Goal: Task Accomplishment & Management: Complete application form

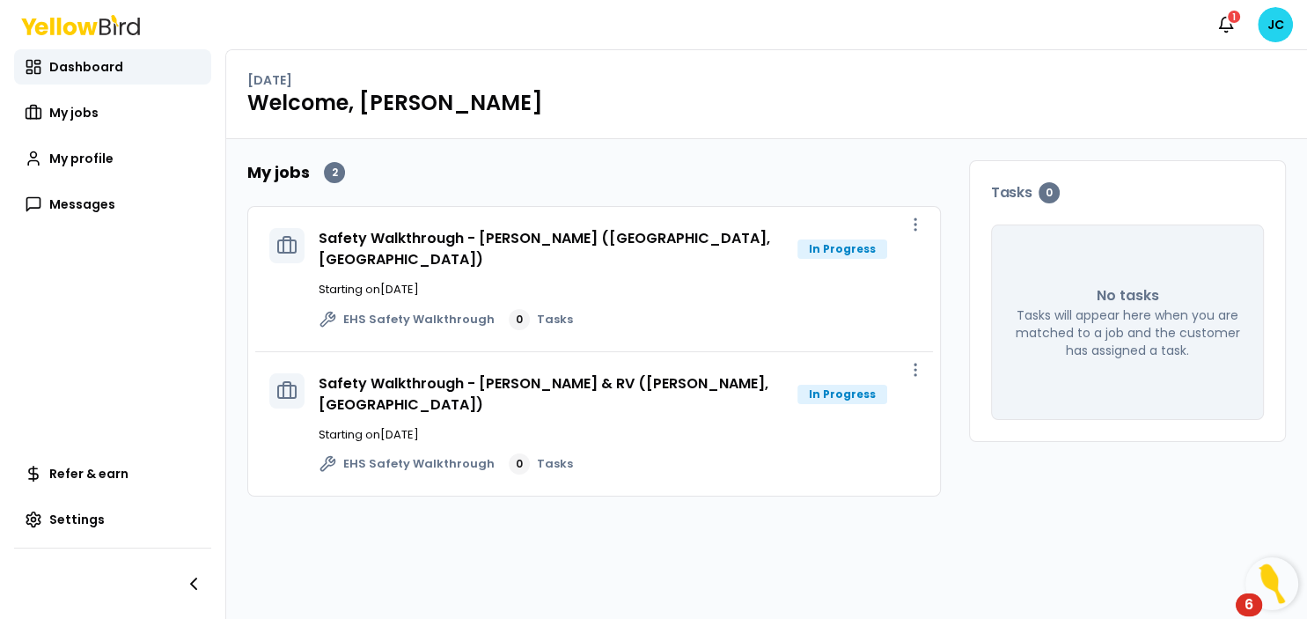
click at [710, 309] on div "EHS Safety Walkthrough 0 Tasks" at bounding box center [619, 319] width 600 height 21
click at [74, 55] on link "Dashboard" at bounding box center [112, 66] width 197 height 35
click at [72, 64] on span "Dashboard" at bounding box center [86, 67] width 74 height 18
click at [81, 119] on span "My jobs" at bounding box center [73, 113] width 49 height 18
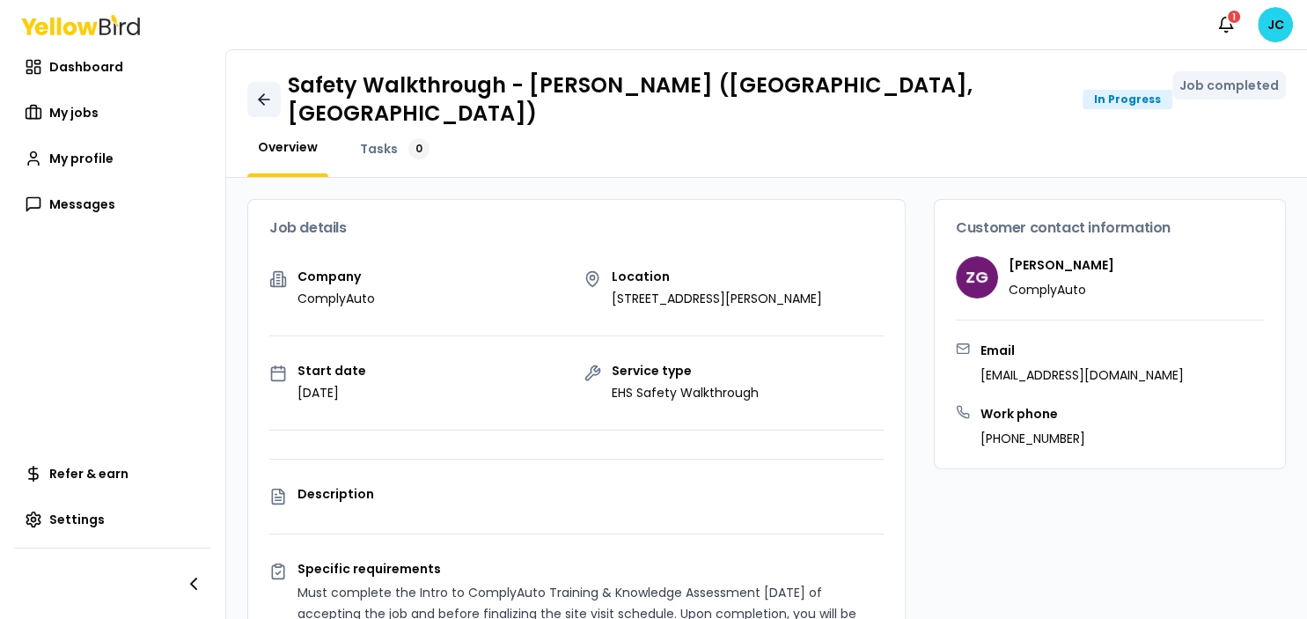
click at [269, 92] on icon at bounding box center [264, 100] width 18 height 18
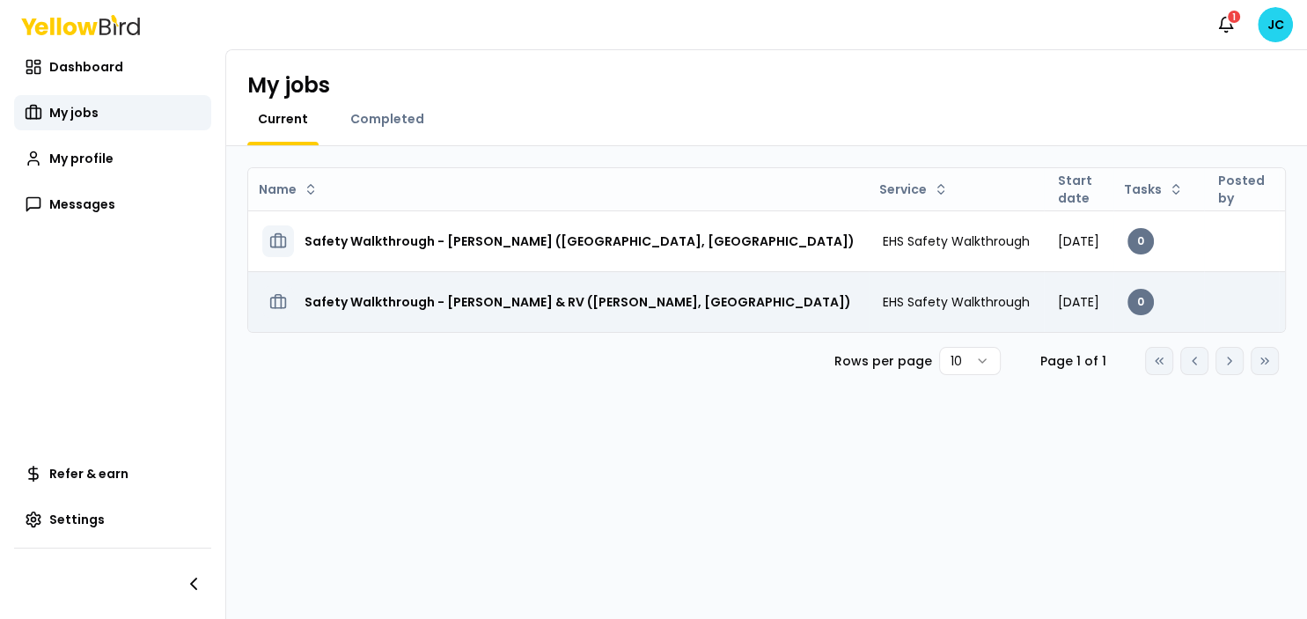
click at [543, 294] on h3 "Safety Walkthrough - [PERSON_NAME] & RV ([PERSON_NAME], [GEOGRAPHIC_DATA])" at bounding box center [578, 302] width 547 height 32
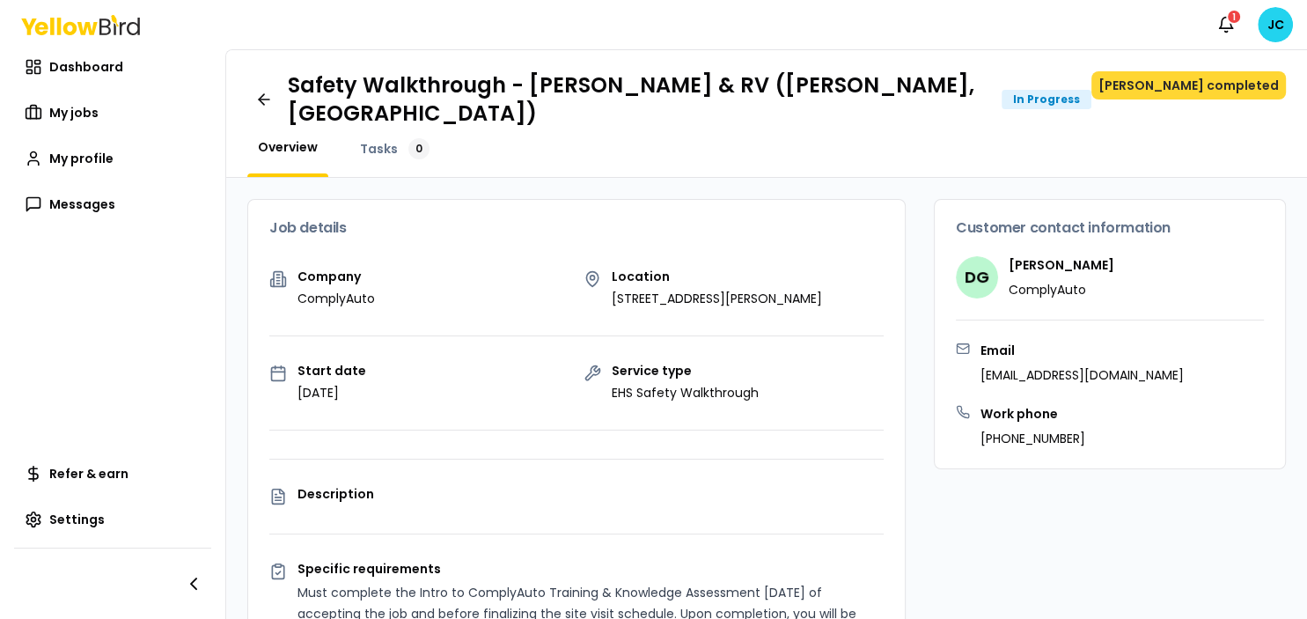
click at [1231, 93] on button "[PERSON_NAME] completed" at bounding box center [1189, 85] width 195 height 28
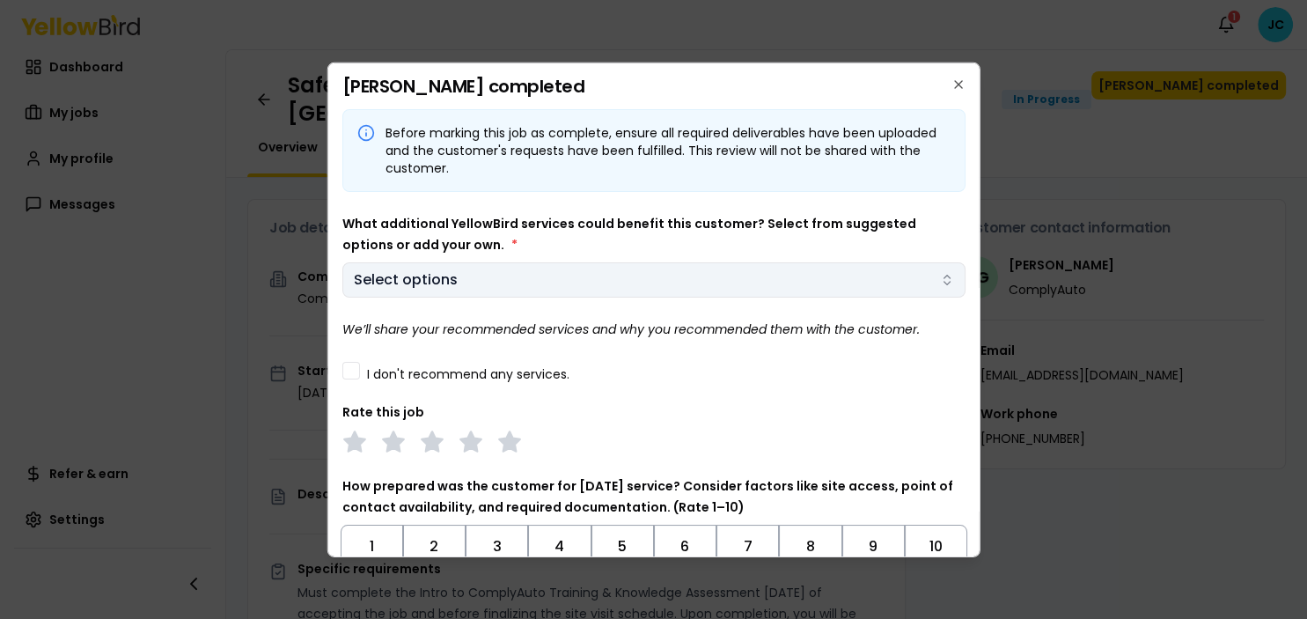
click at [364, 272] on body "Notifications 1 JC Dashboard My jobs My profile Messages Refer & earn Settings …" at bounding box center [653, 309] width 1307 height 619
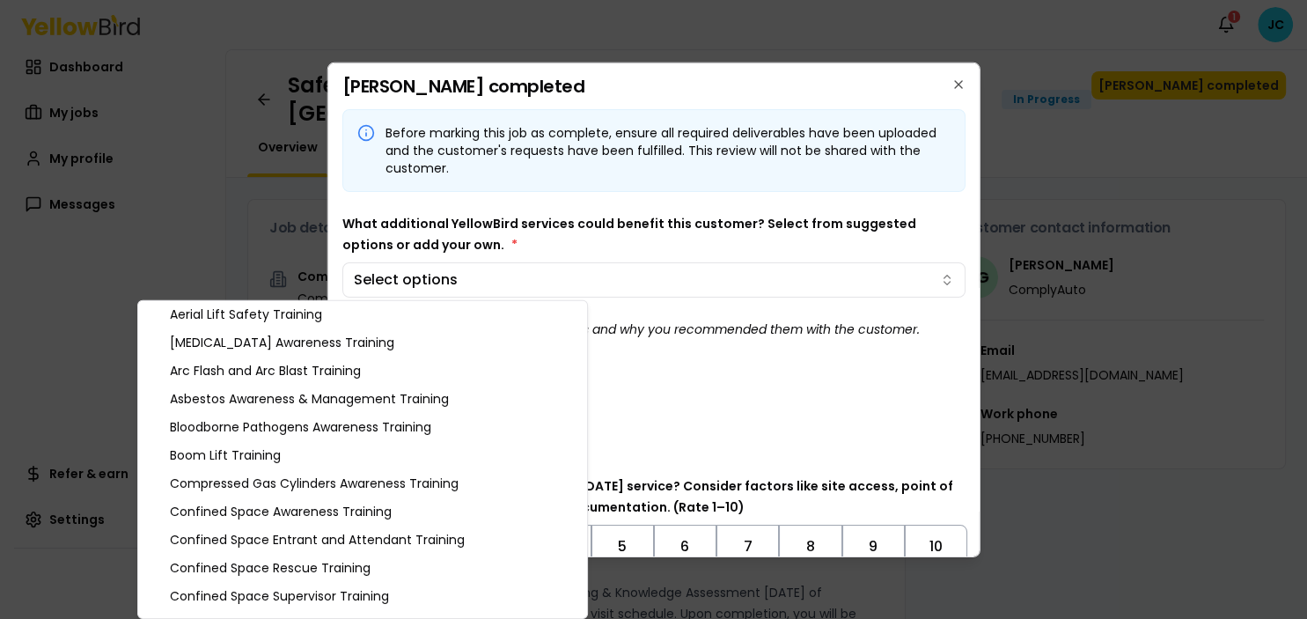
scroll to position [33, 0]
click at [305, 373] on div "Arc Flash and Arc Blast Training" at bounding box center [363, 370] width 442 height 28
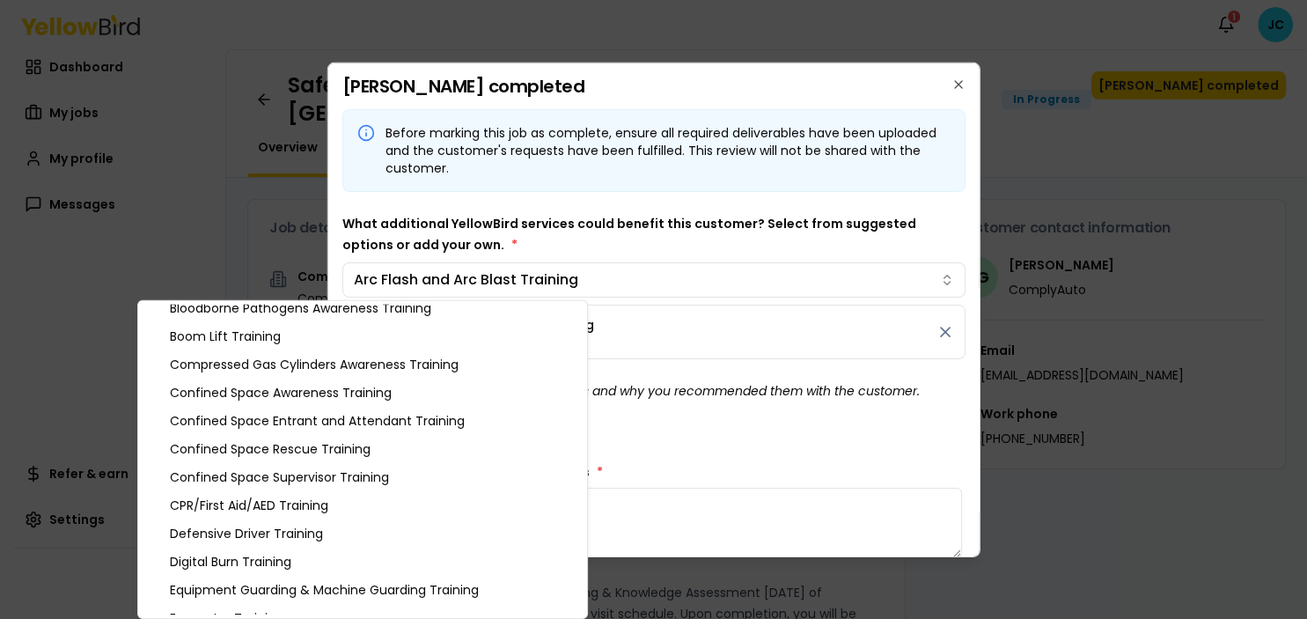
scroll to position [154, 0]
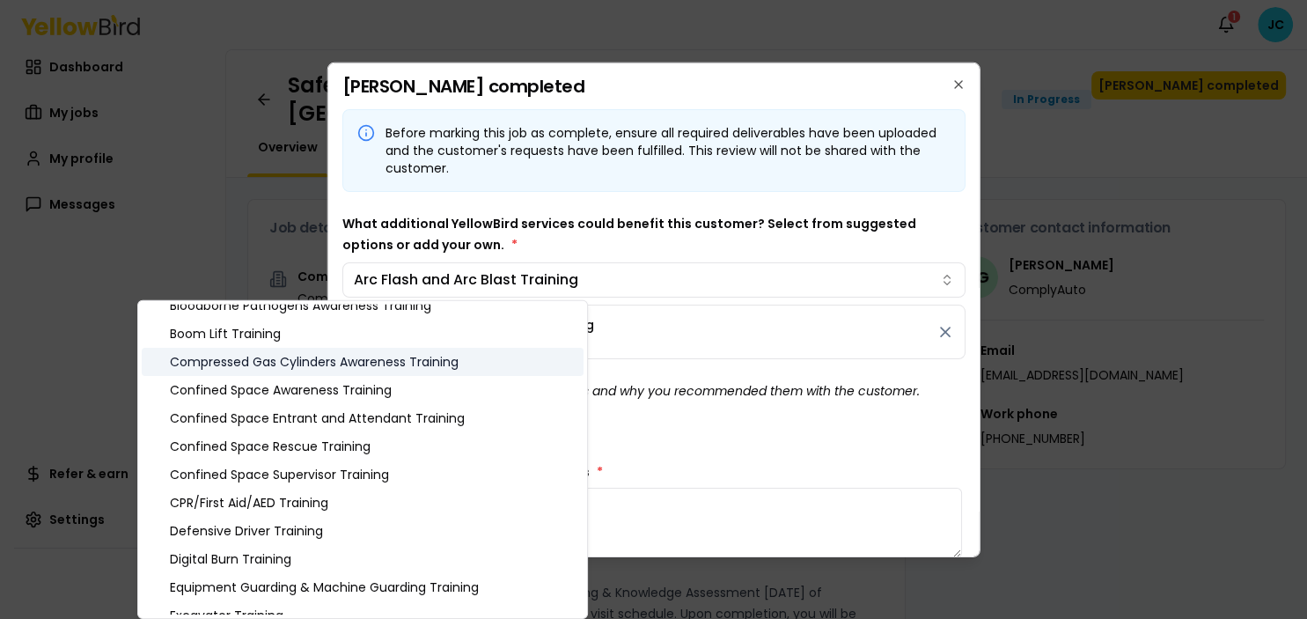
click at [326, 358] on div "Compressed Gas Cylinders Awareness Training" at bounding box center [363, 362] width 442 height 28
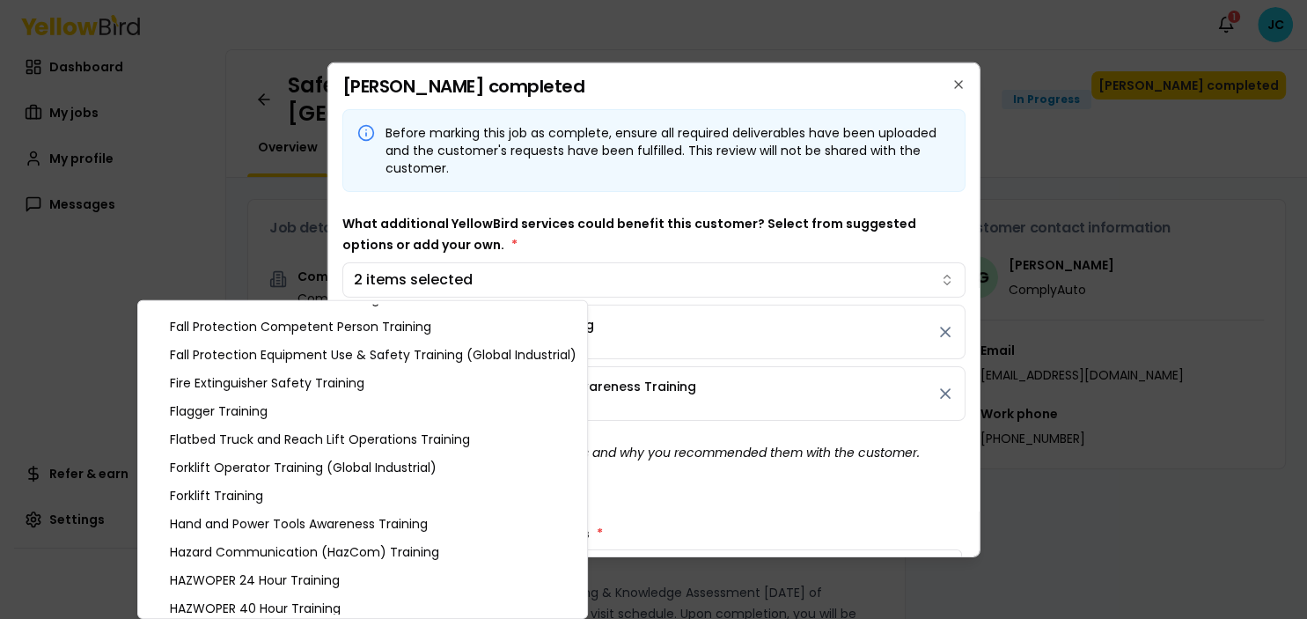
scroll to position [500, 0]
click at [243, 379] on div "Fire Extinguisher Safety Training" at bounding box center [363, 382] width 442 height 28
click at [271, 375] on div "Fire Extinguisher Safety Training" at bounding box center [363, 382] width 442 height 28
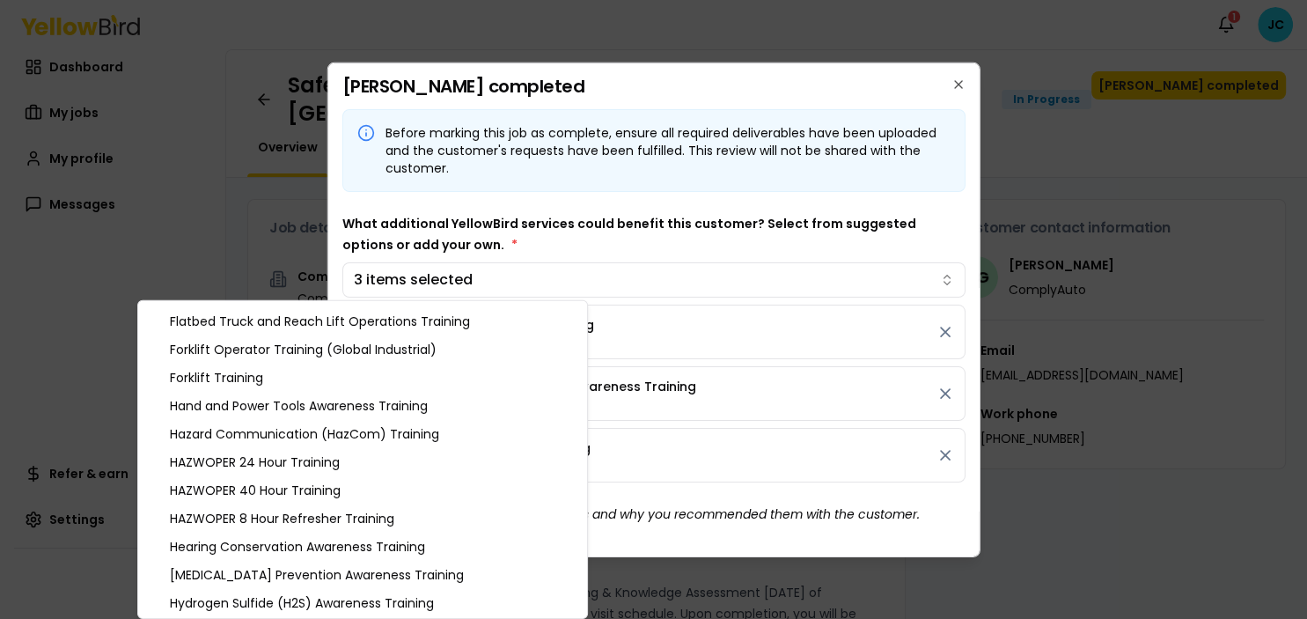
scroll to position [620, 0]
click at [261, 456] on div "HAZWOPER 24 Hour Training" at bounding box center [363, 459] width 442 height 28
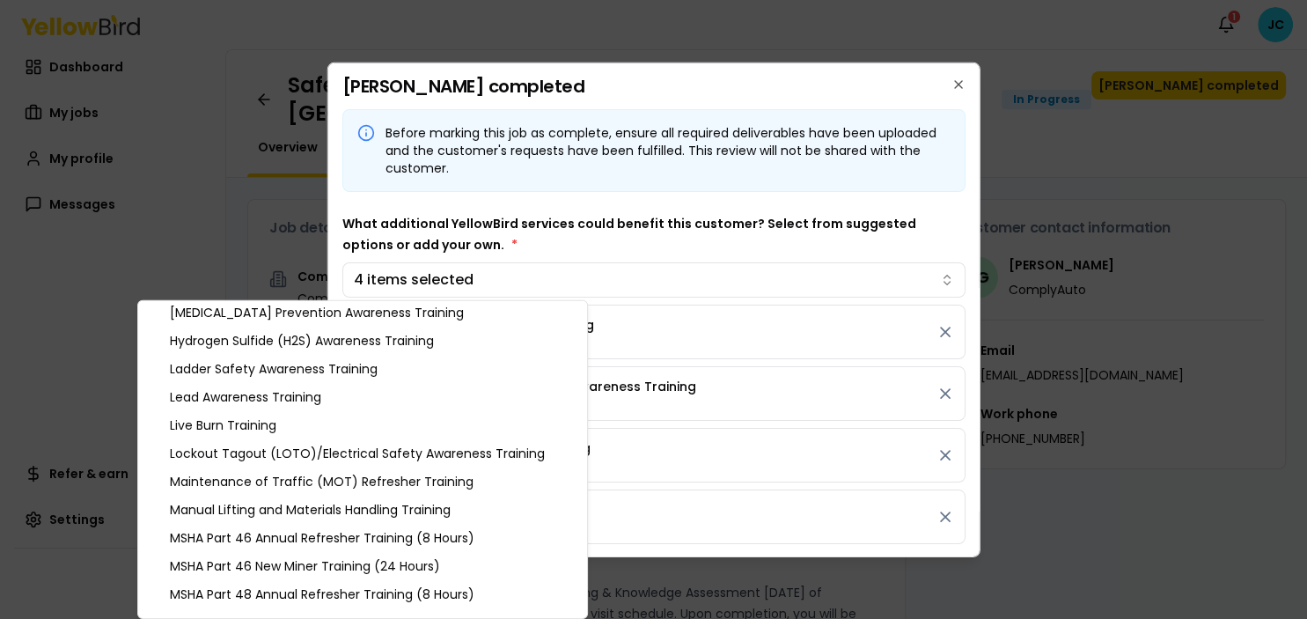
scroll to position [880, 0]
click at [270, 366] on div "Ladder Safety Awareness Training" at bounding box center [363, 368] width 442 height 28
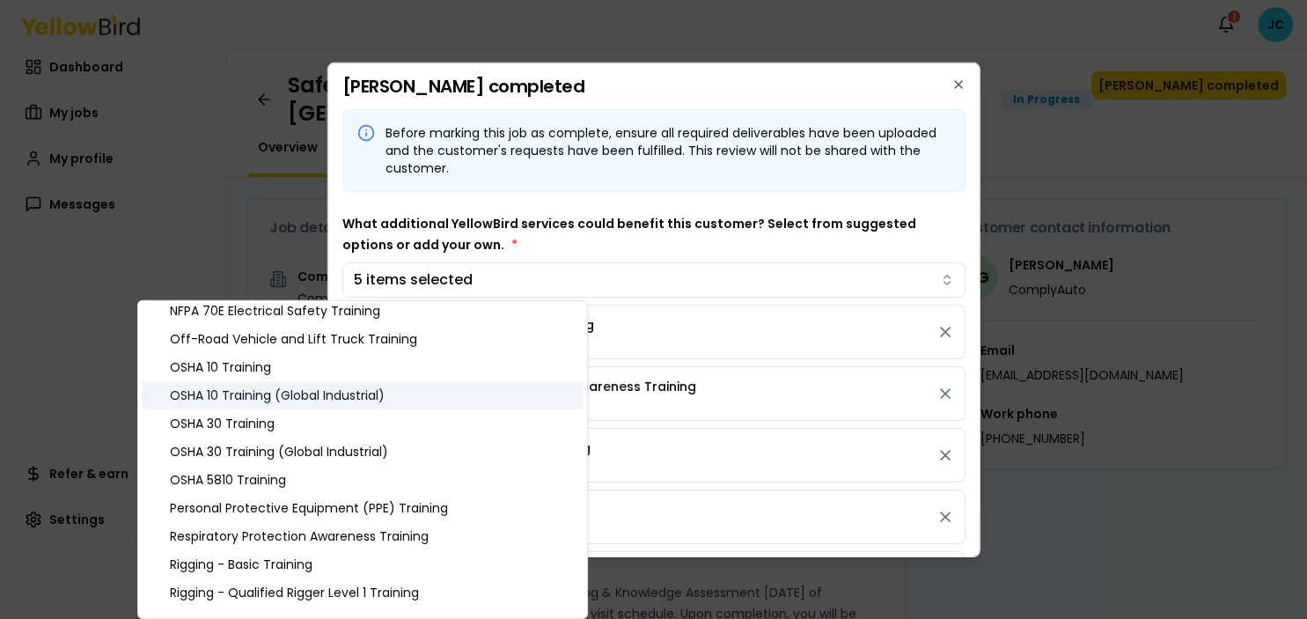
scroll to position [1220, 0]
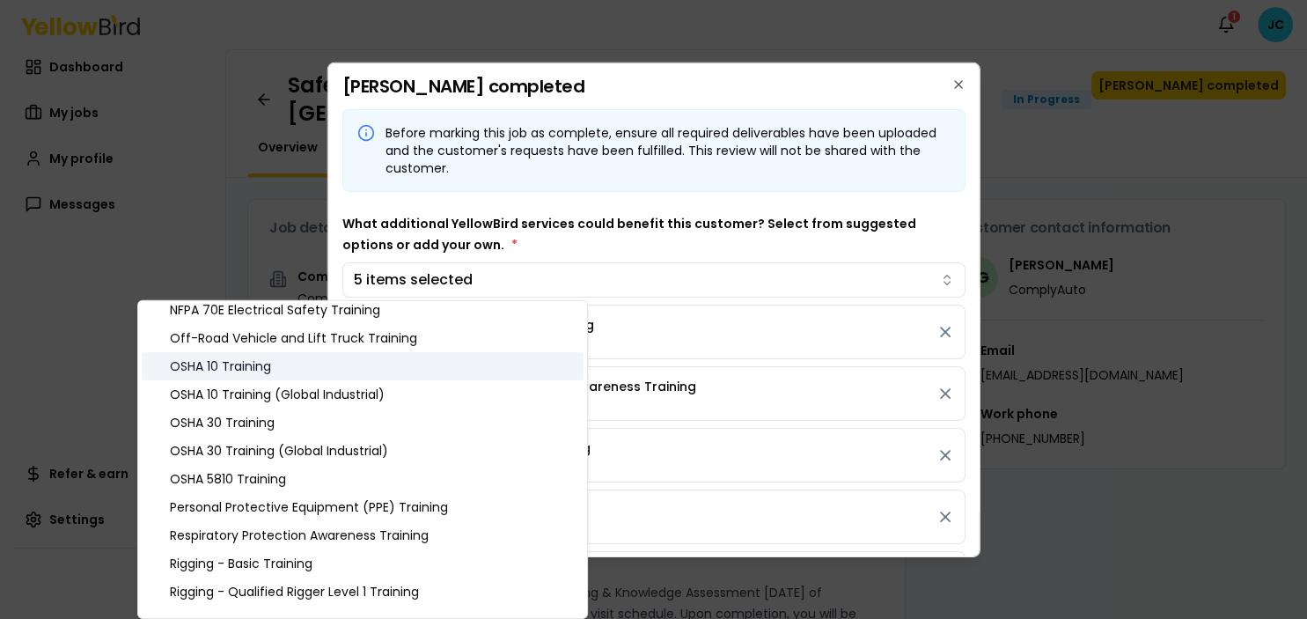
click at [261, 364] on div "OSHA 10 Training" at bounding box center [363, 366] width 442 height 28
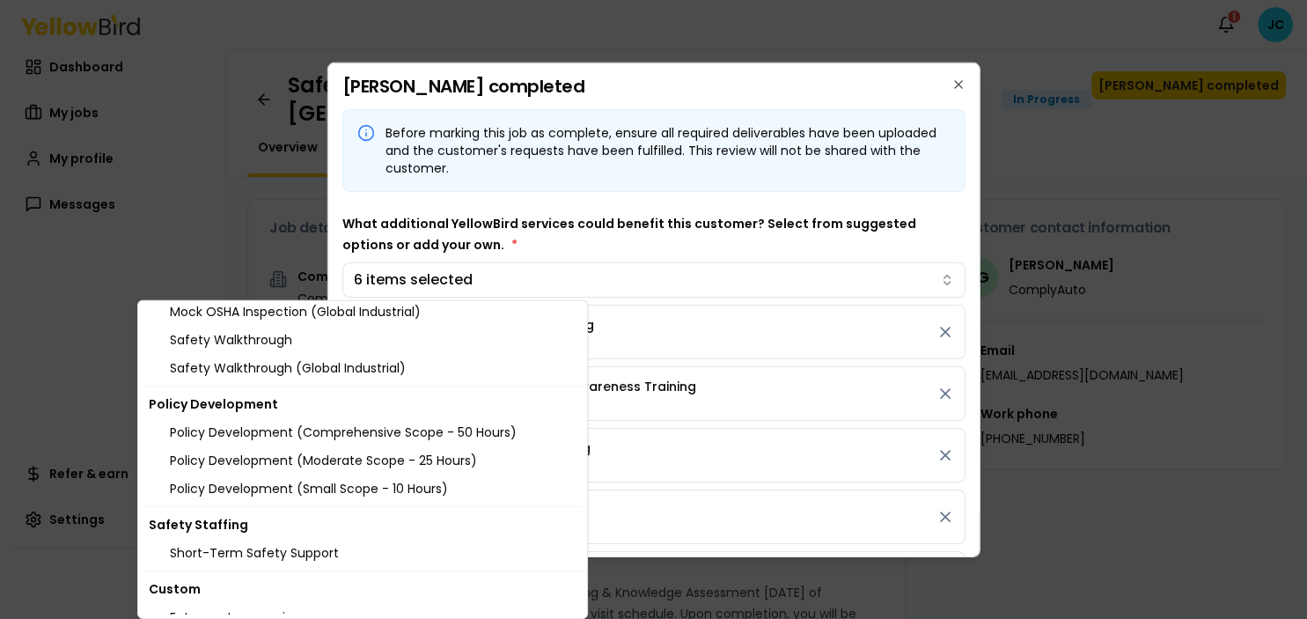
scroll to position [2088, 0]
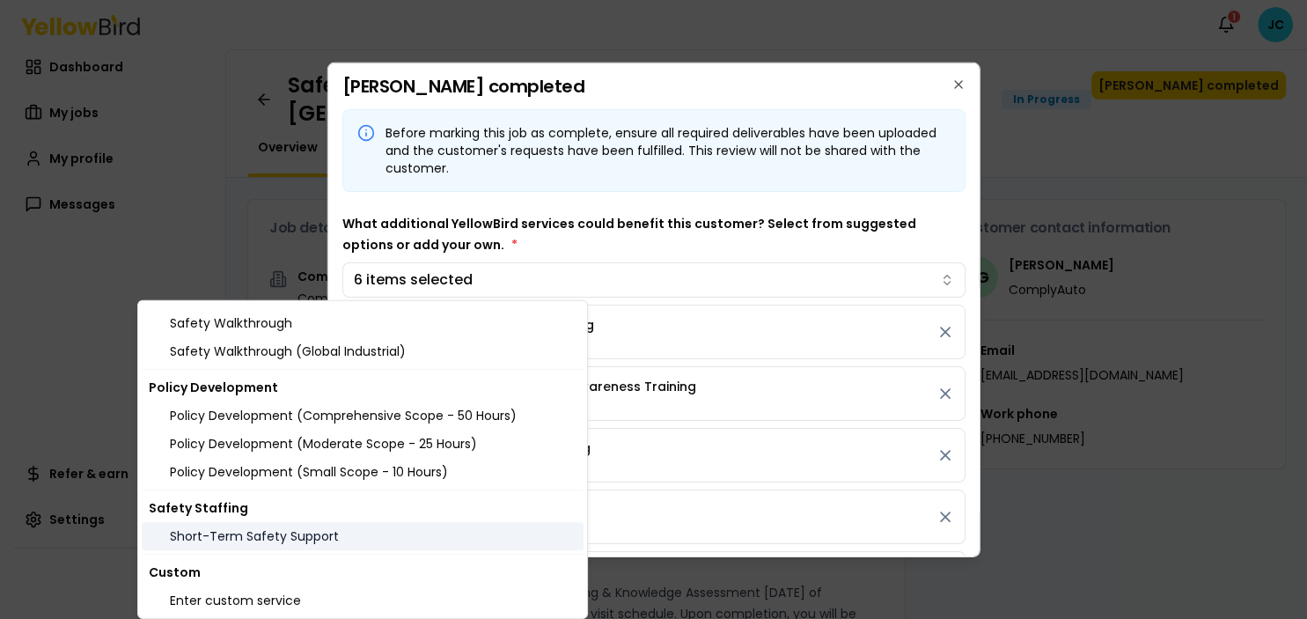
click at [231, 547] on div "Short-Term Safety Support" at bounding box center [363, 536] width 442 height 28
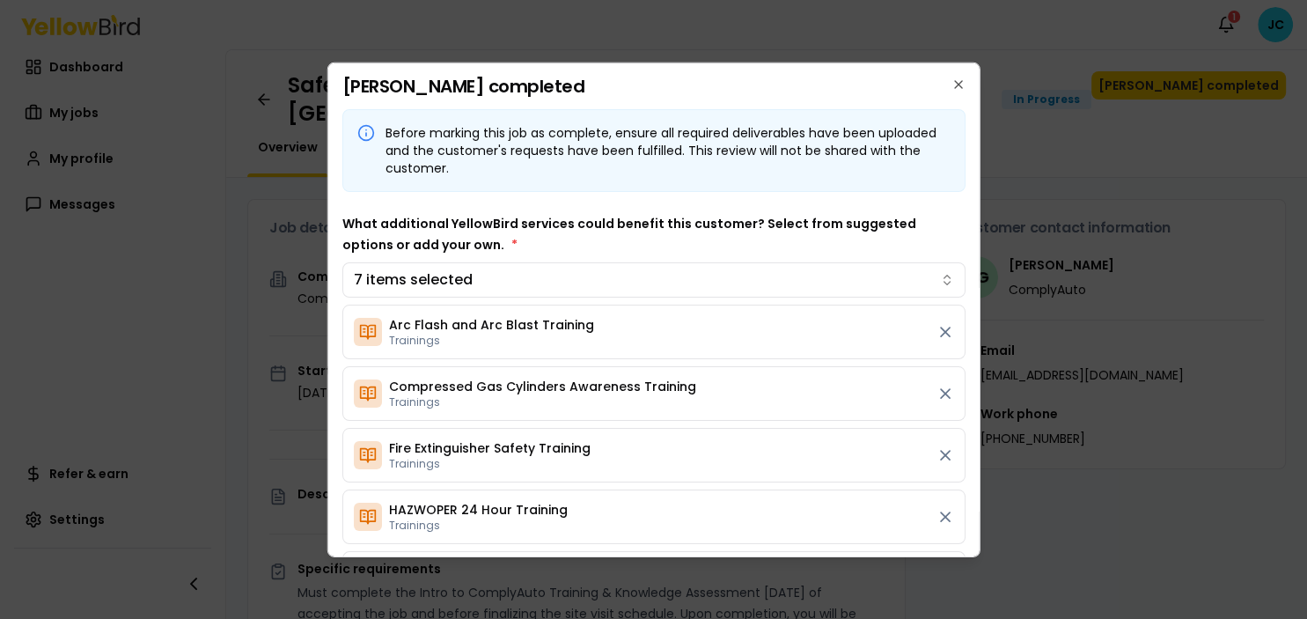
click at [898, 463] on body "Notifications 1 JC Dashboard My jobs My profile Messages Refer & earn Settings …" at bounding box center [653, 309] width 1307 height 619
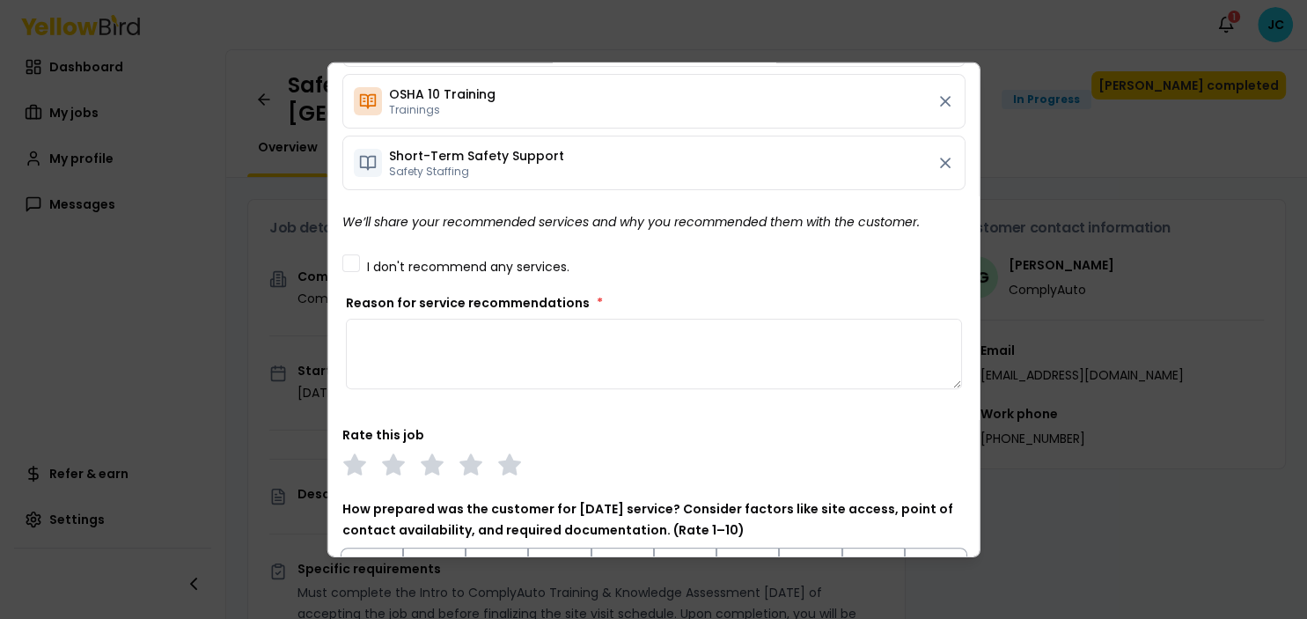
scroll to position [504, 0]
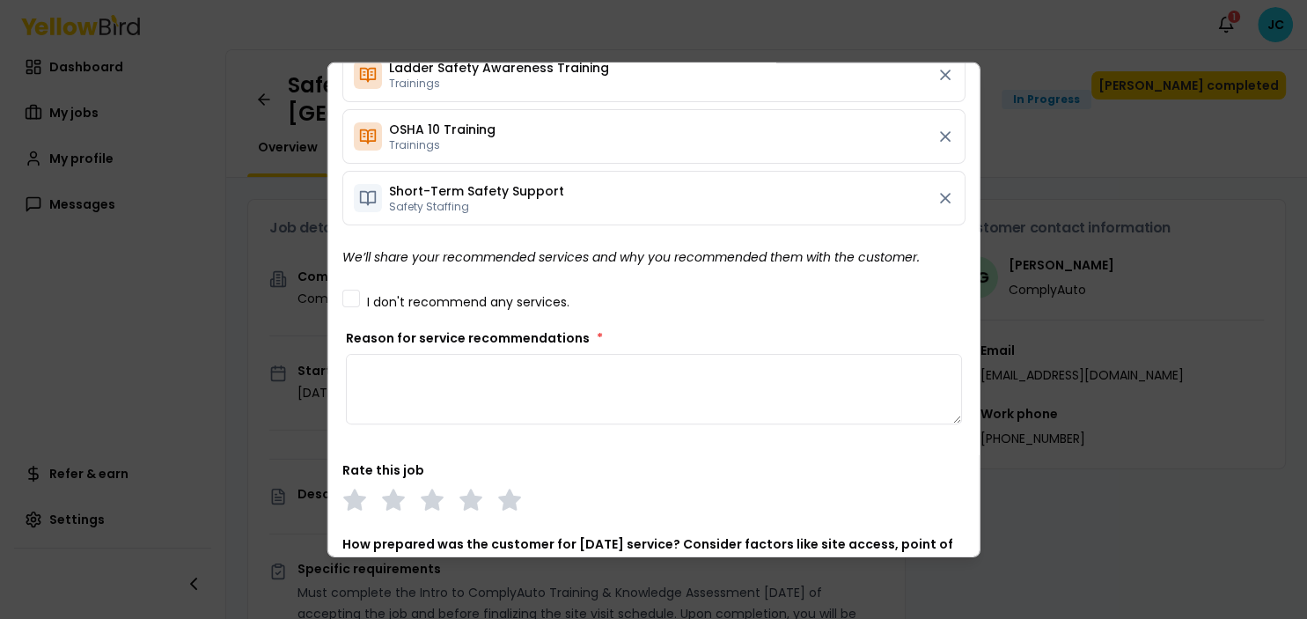
click at [345, 360] on textarea "Reason for service recommendations *" at bounding box center [653, 388] width 617 height 70
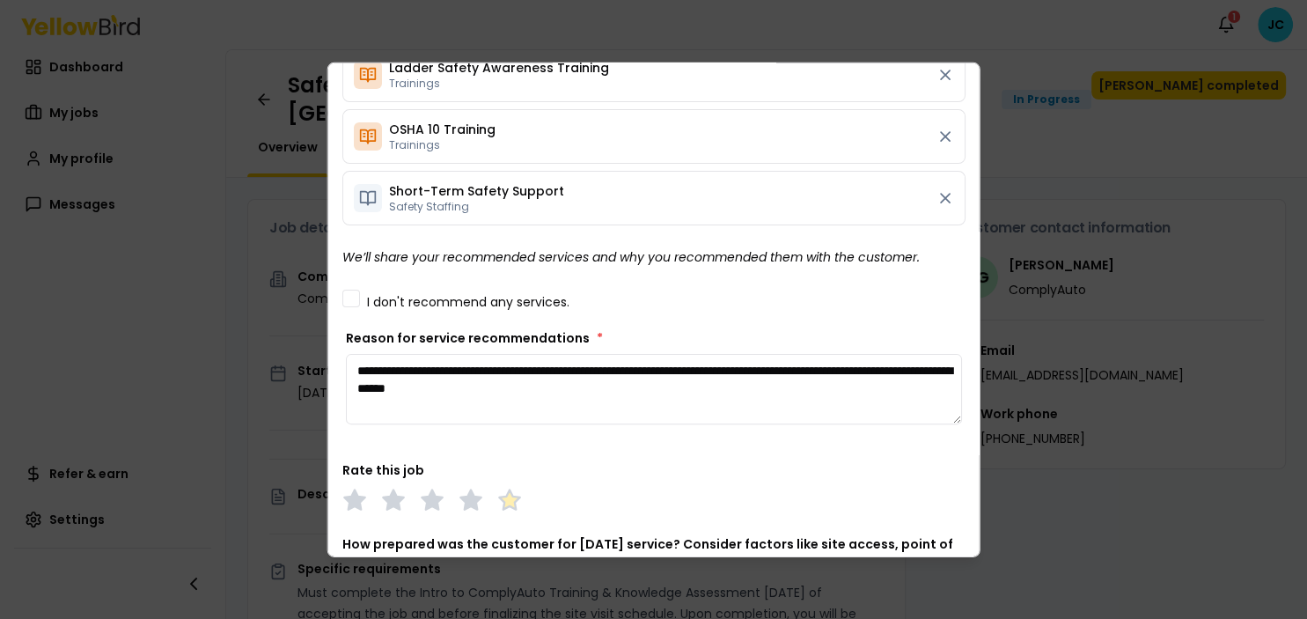
type textarea "**********"
click at [498, 496] on polygon at bounding box center [508, 499] width 20 height 19
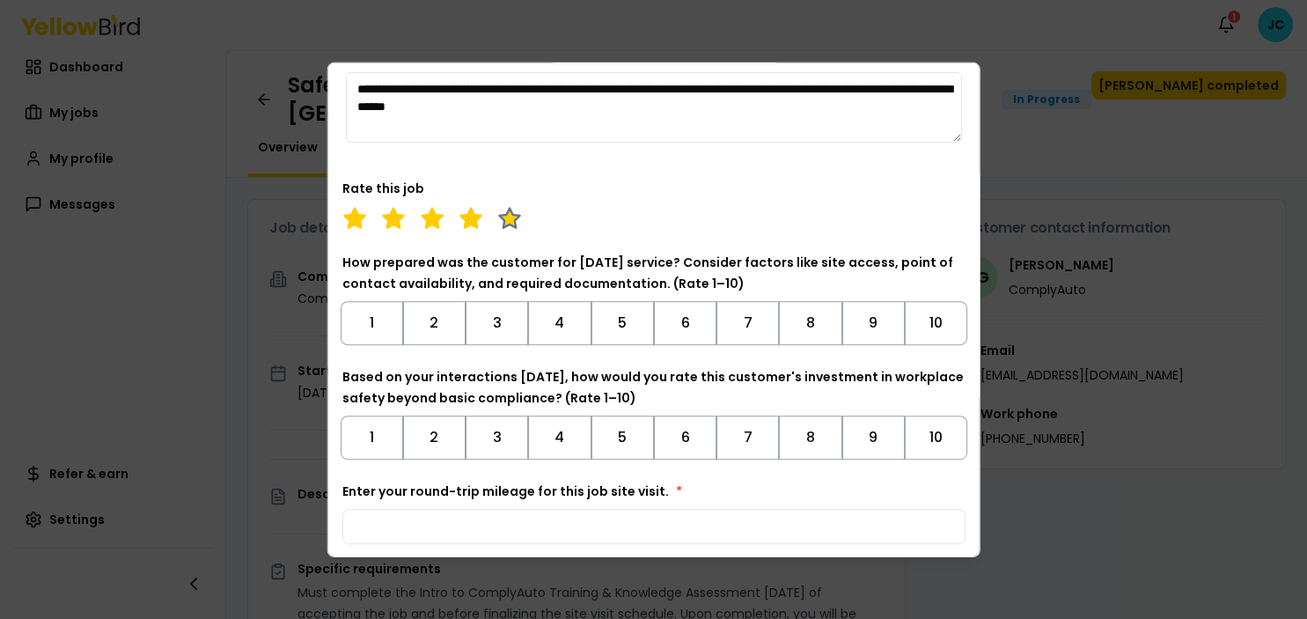
scroll to position [787, 0]
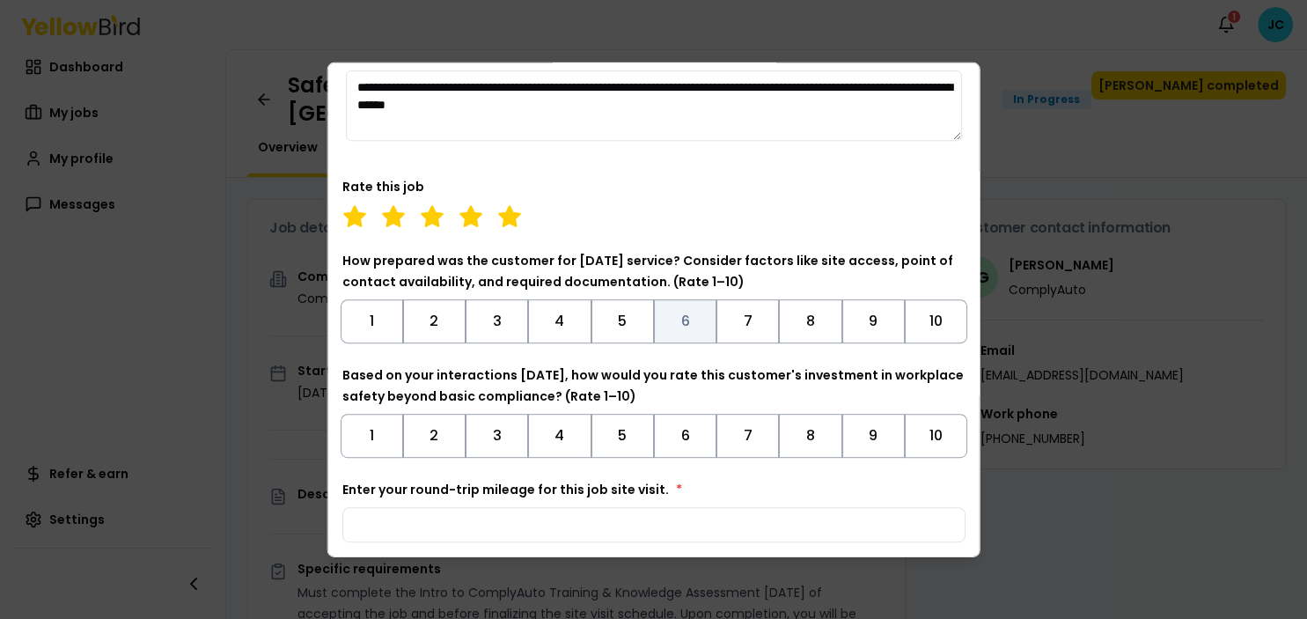
click at [654, 328] on button "6" at bounding box center [685, 320] width 63 height 44
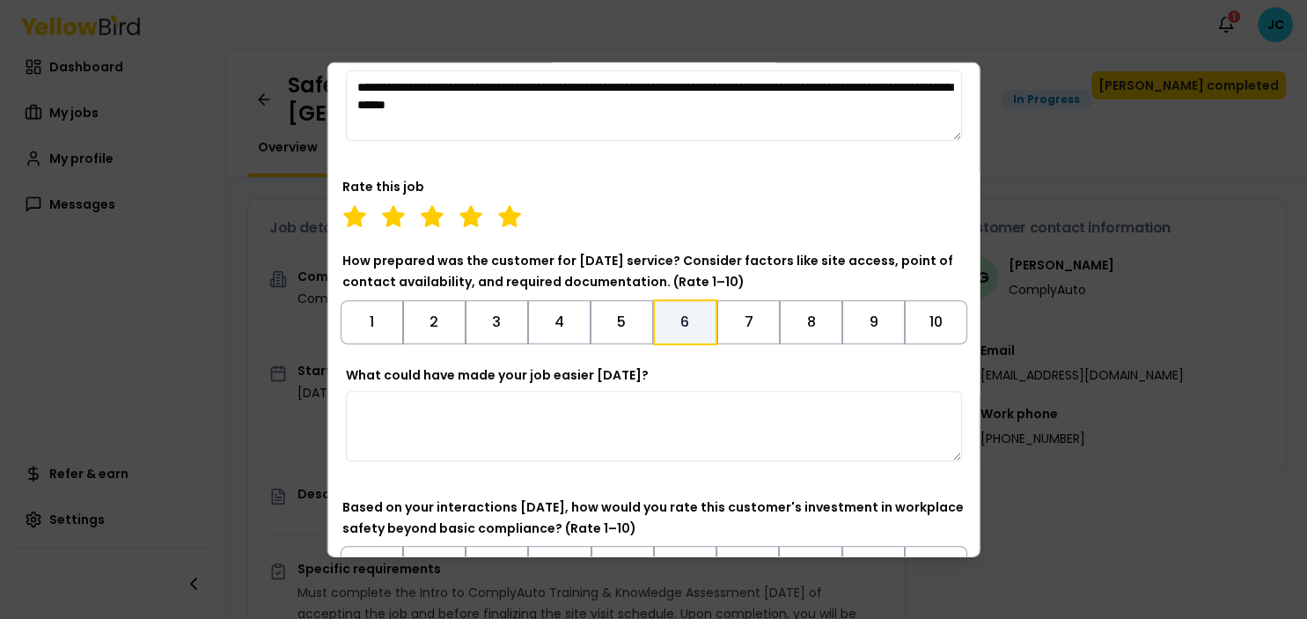
click at [345, 416] on textarea "What could have made your job easier [DATE]?" at bounding box center [653, 425] width 617 height 70
click at [718, 332] on button "7" at bounding box center [749, 321] width 63 height 44
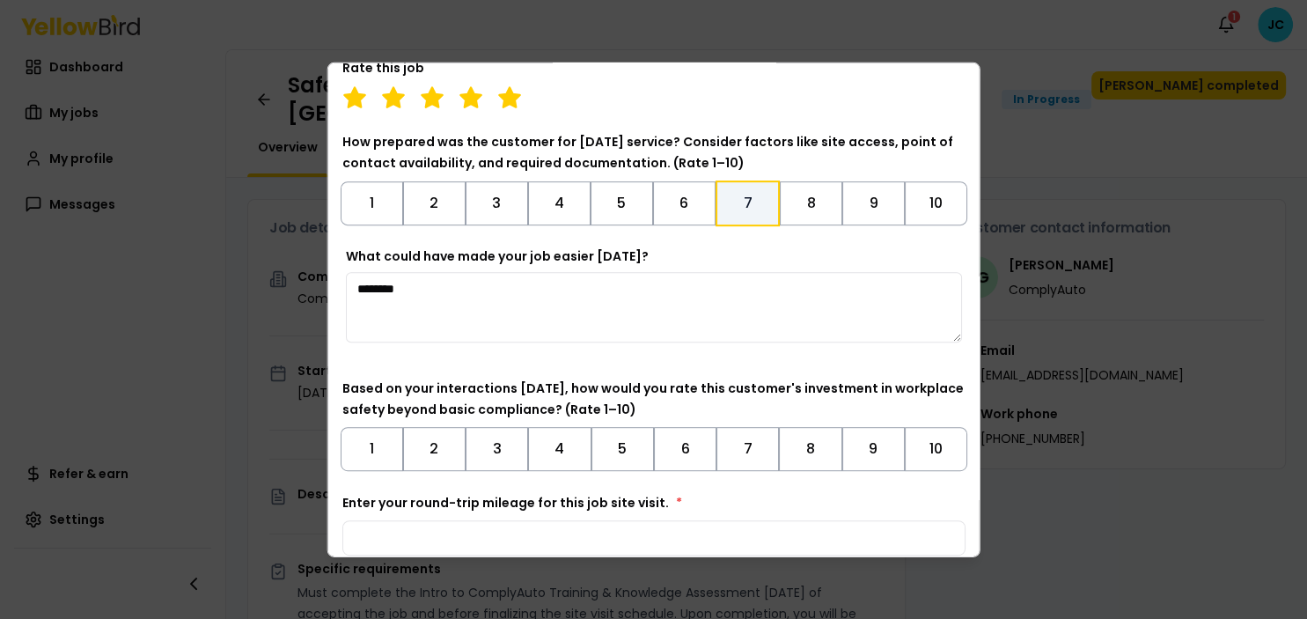
scroll to position [909, 0]
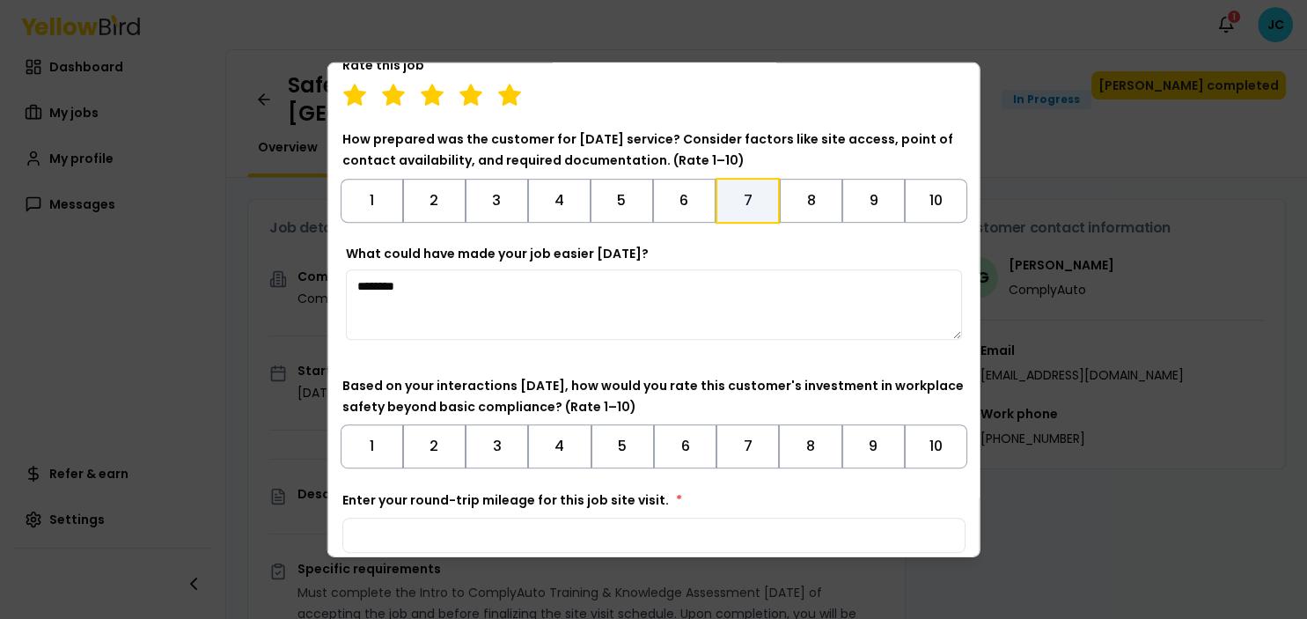
click at [345, 280] on textarea "*******" at bounding box center [653, 304] width 617 height 70
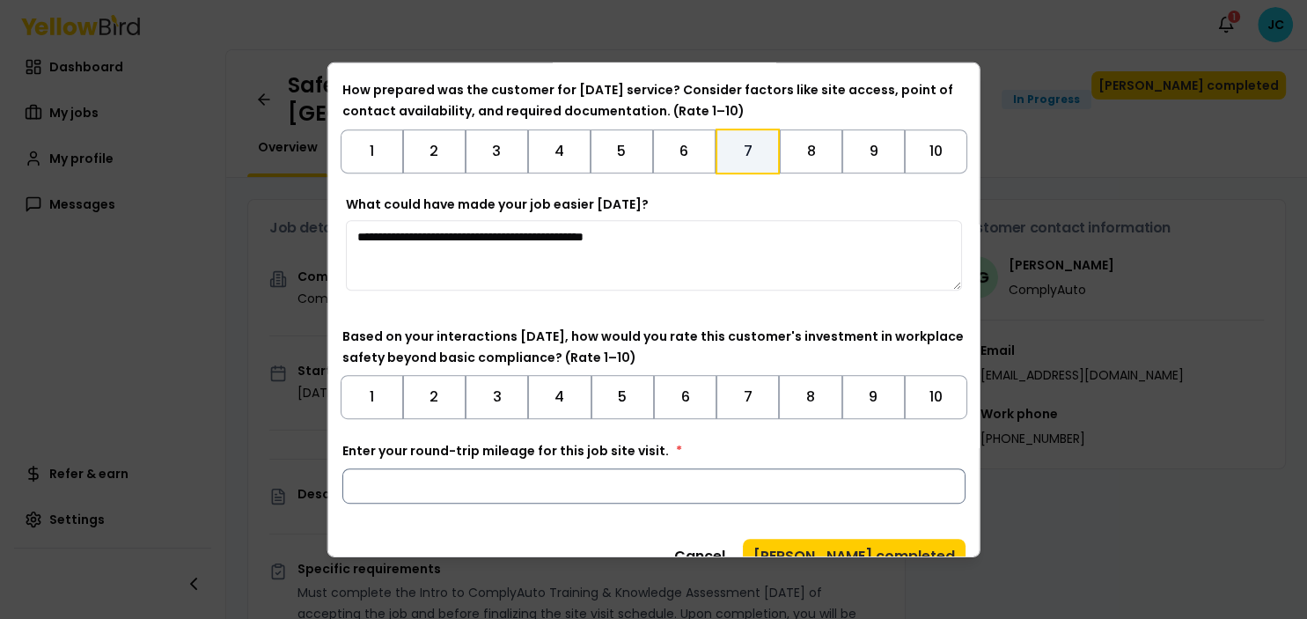
scroll to position [985, 0]
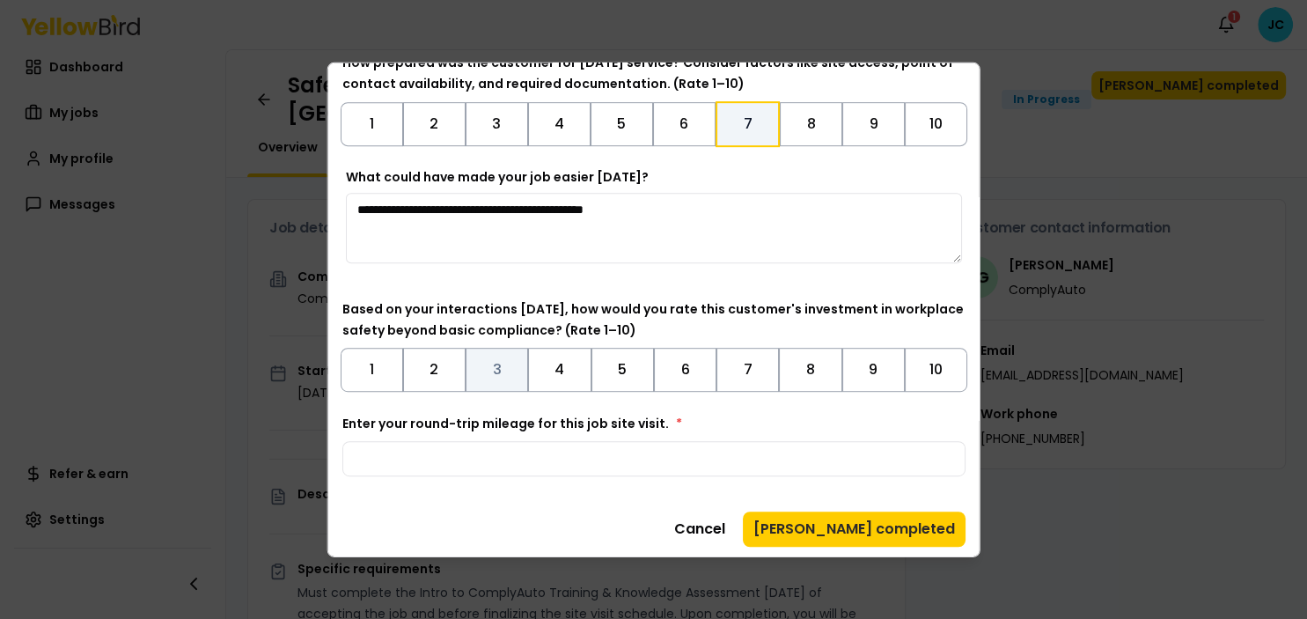
type textarea "**********"
click at [466, 364] on button "3" at bounding box center [497, 369] width 63 height 44
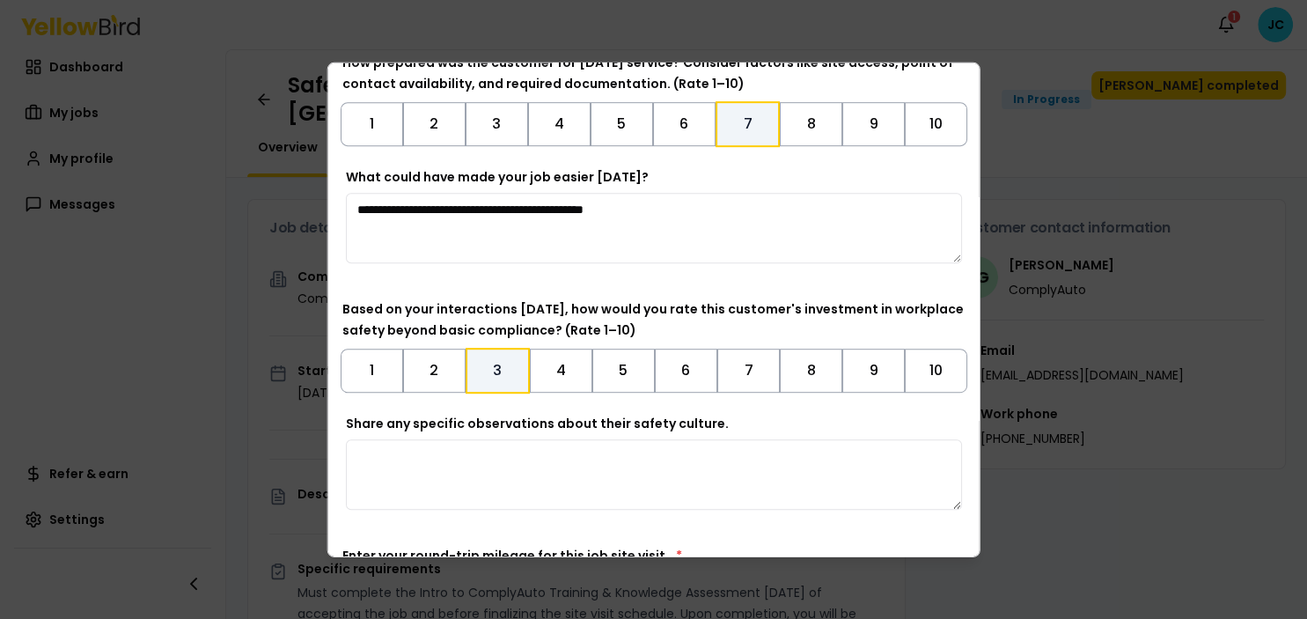
click at [345, 477] on textarea "Share any specific observations about their safety culture." at bounding box center [653, 473] width 617 height 70
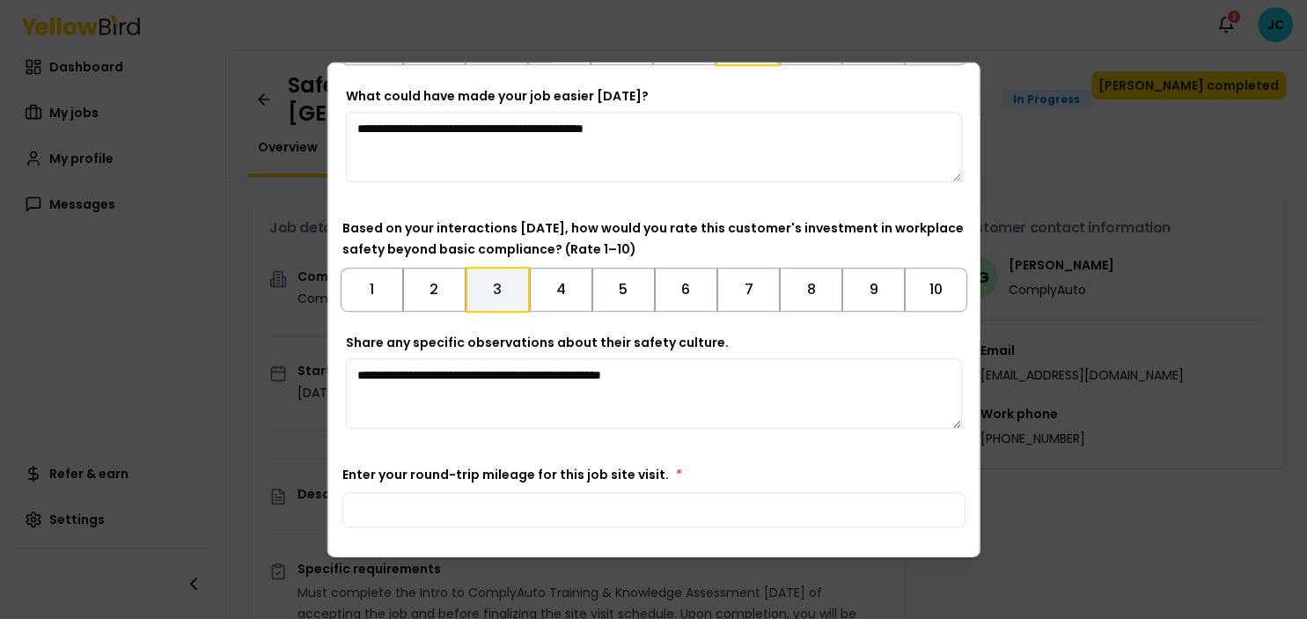
scroll to position [1116, 0]
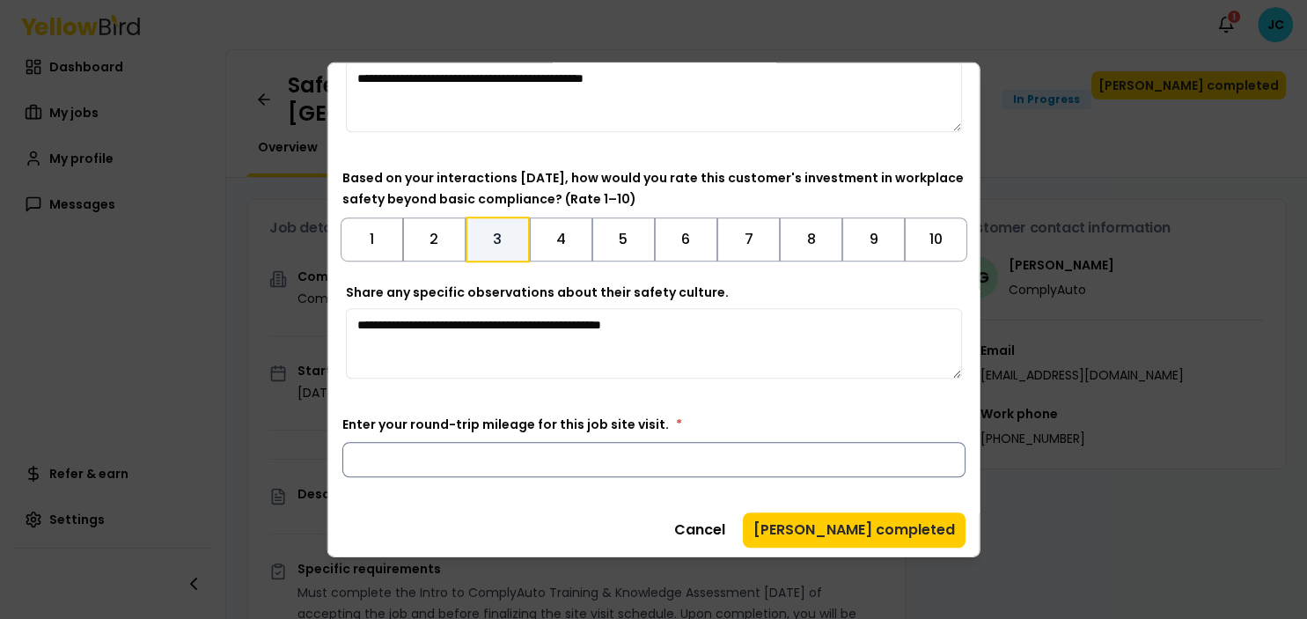
type textarea "**********"
click at [342, 462] on input "Enter your round-trip mileage for this job site visit. *" at bounding box center [654, 458] width 624 height 35
type input "**"
click at [743, 529] on button "[PERSON_NAME] completed" at bounding box center [854, 529] width 223 height 35
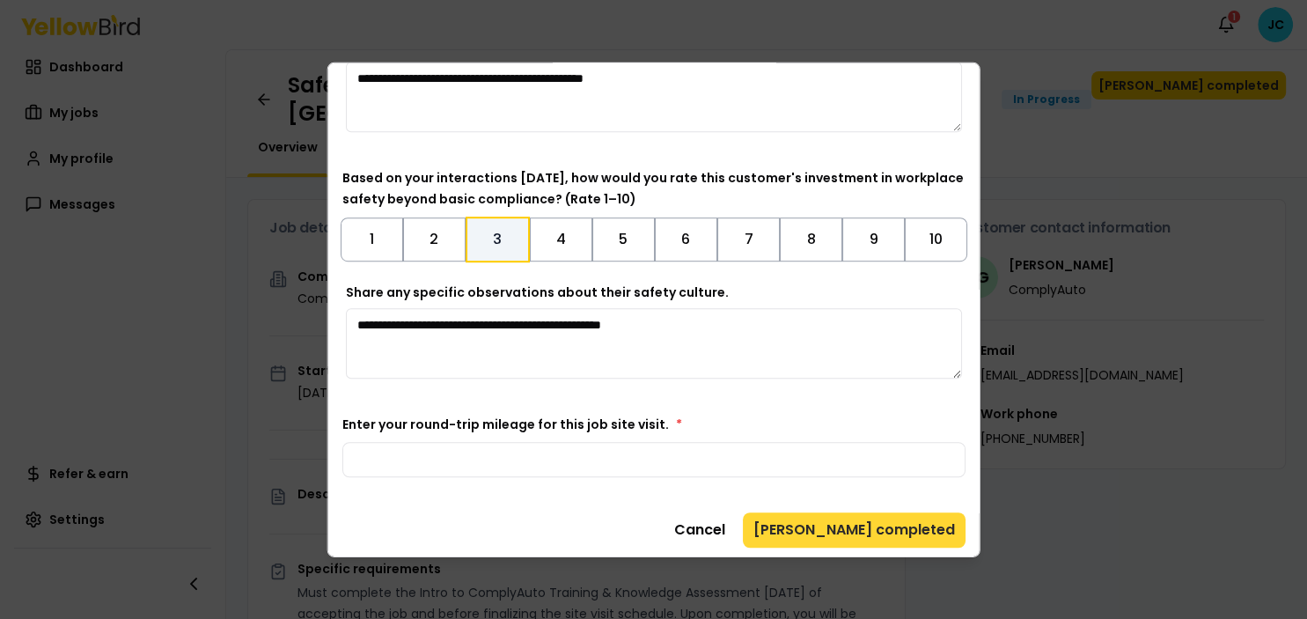
scroll to position [0, 0]
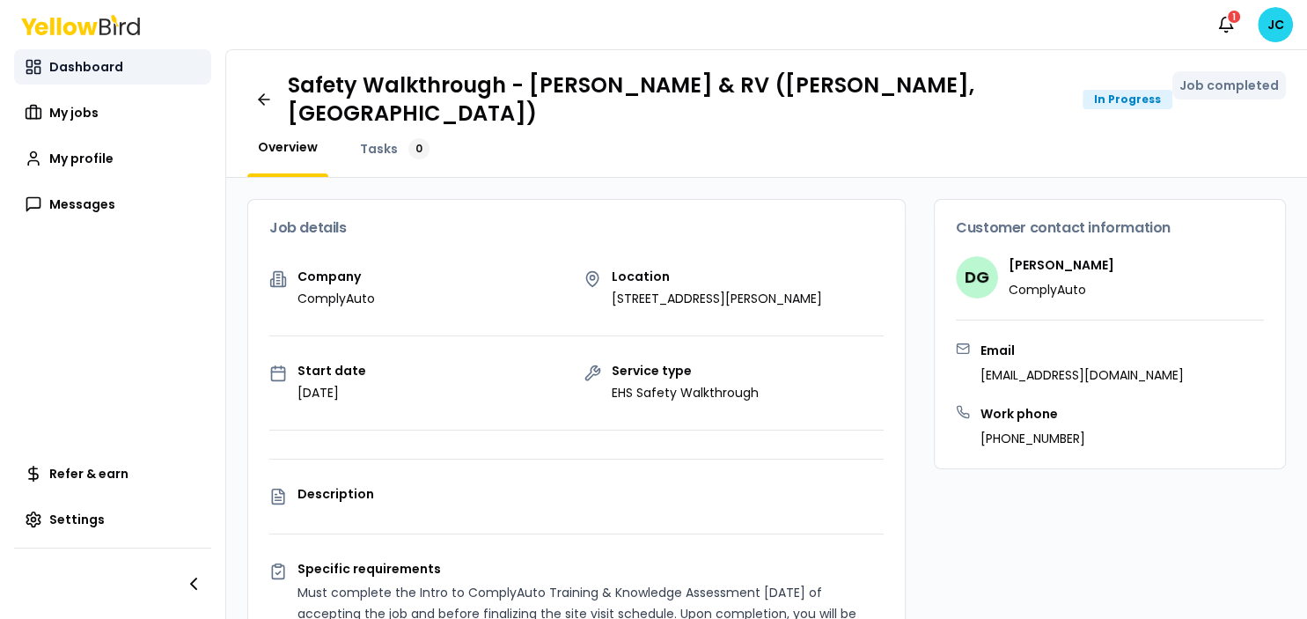
click at [86, 68] on span "Dashboard" at bounding box center [86, 67] width 74 height 18
